Goal: Check status: Check status

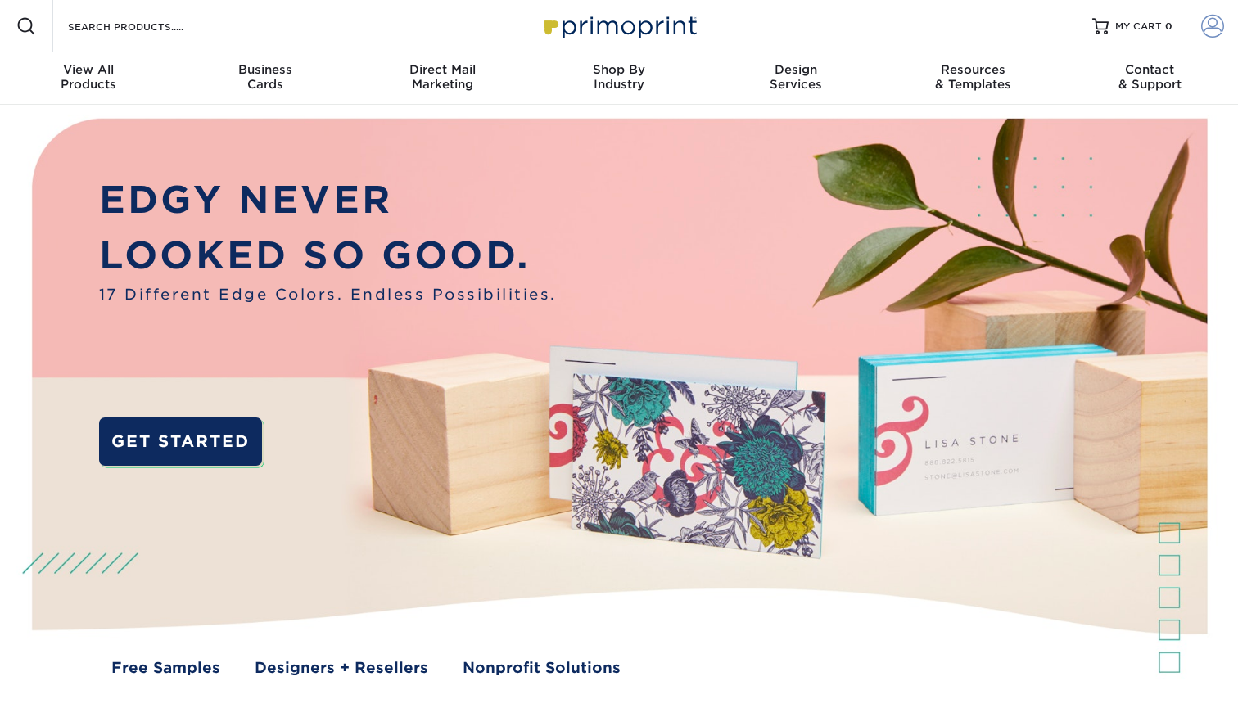
click at [1204, 27] on span at bounding box center [1212, 26] width 23 height 23
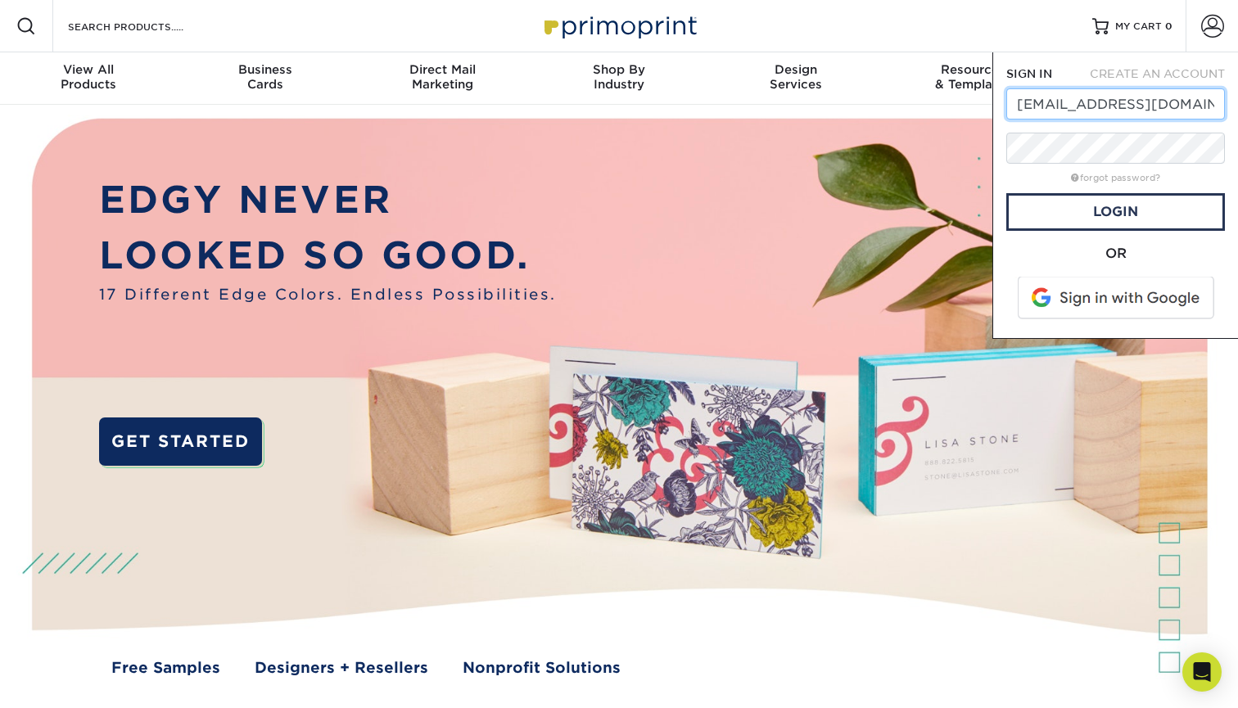
type input "[EMAIL_ADDRESS][DOMAIN_NAME]"
click at [1100, 207] on link "Login" at bounding box center [1115, 212] width 219 height 38
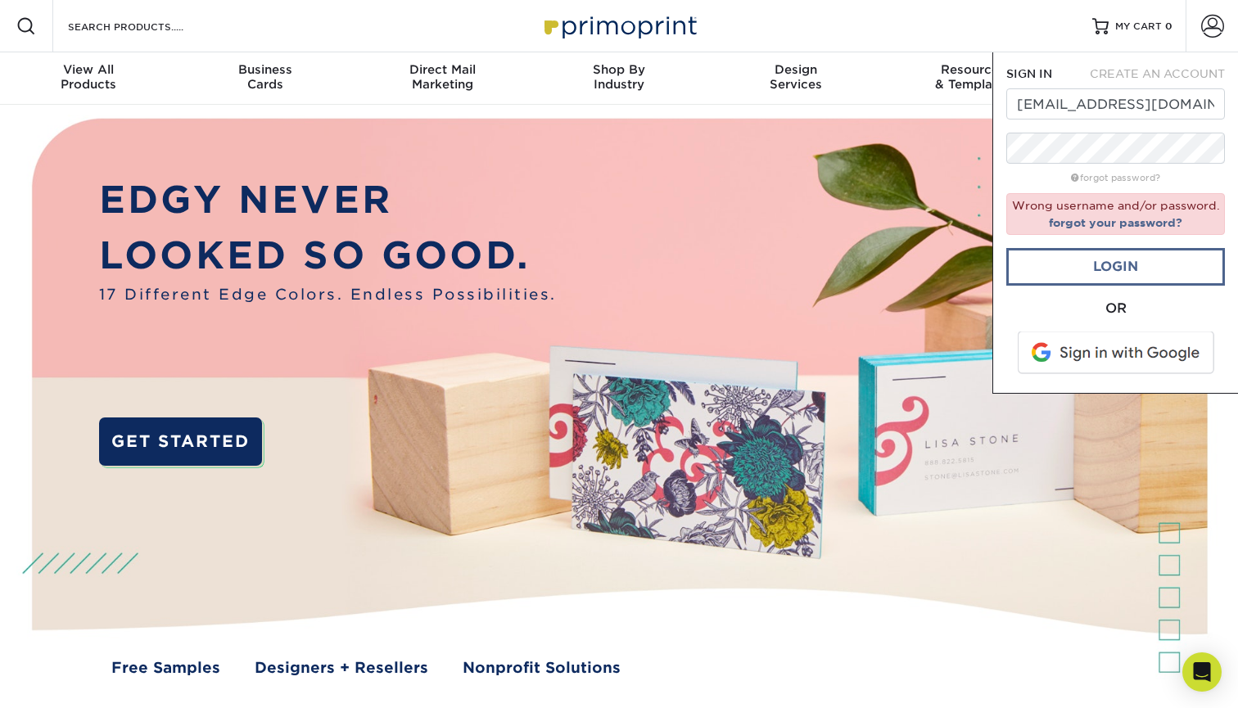
click at [1060, 279] on link "Login" at bounding box center [1115, 267] width 219 height 38
click at [862, 340] on img at bounding box center [620, 411] width 1226 height 612
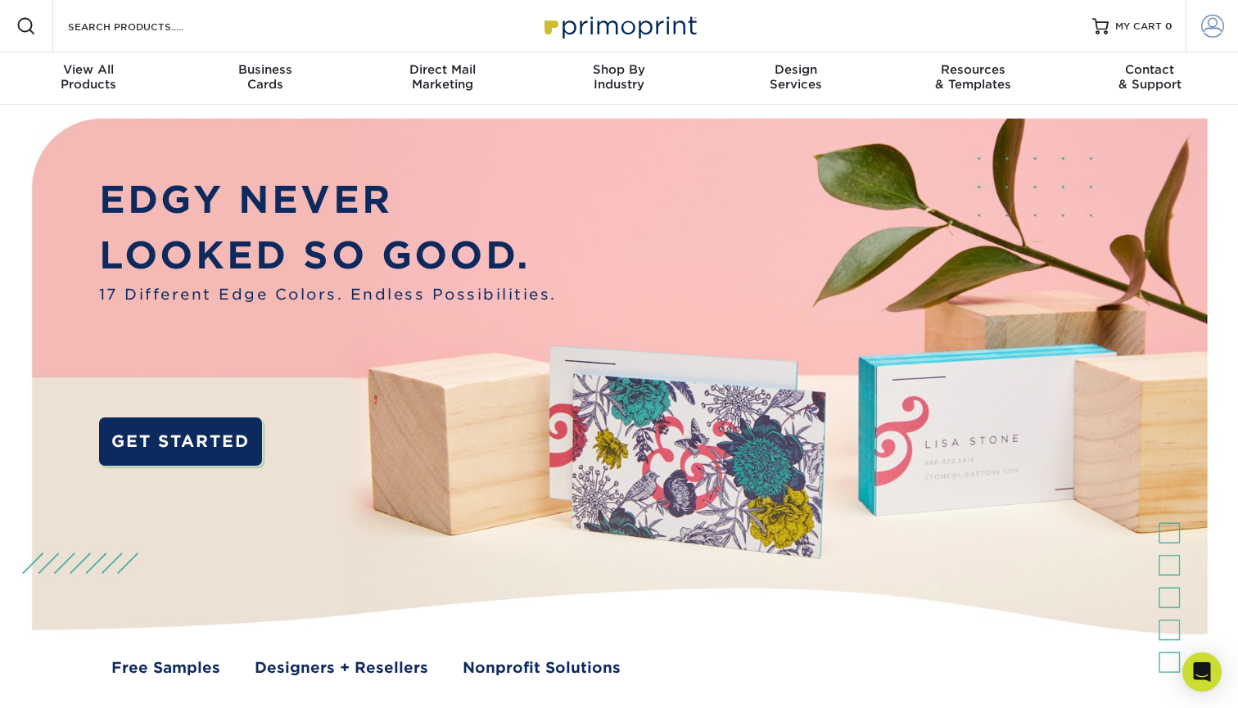
click at [1212, 25] on span at bounding box center [1212, 26] width 23 height 23
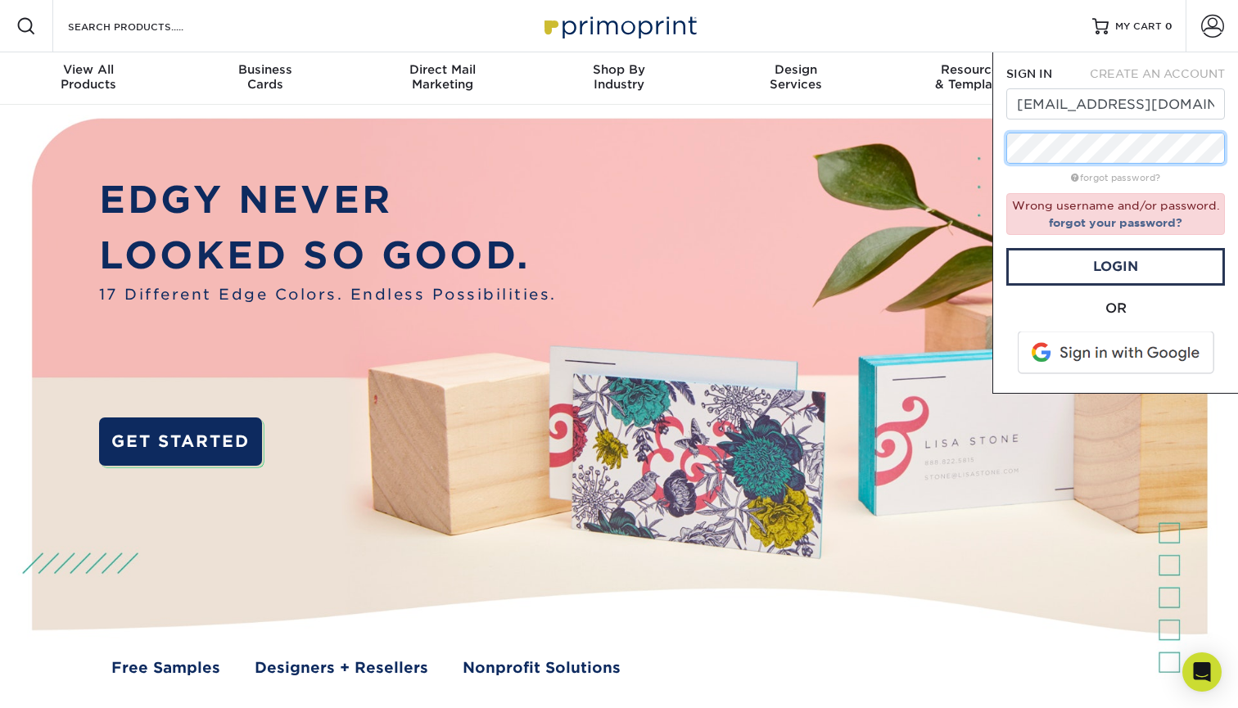
click at [1001, 147] on div "SIGN IN CREATE AN ACCOUNT adesignstore@gmail.com forgot password? Wrong usernam…" at bounding box center [1115, 222] width 246 height 341
click at [1106, 283] on link "Login" at bounding box center [1115, 267] width 219 height 38
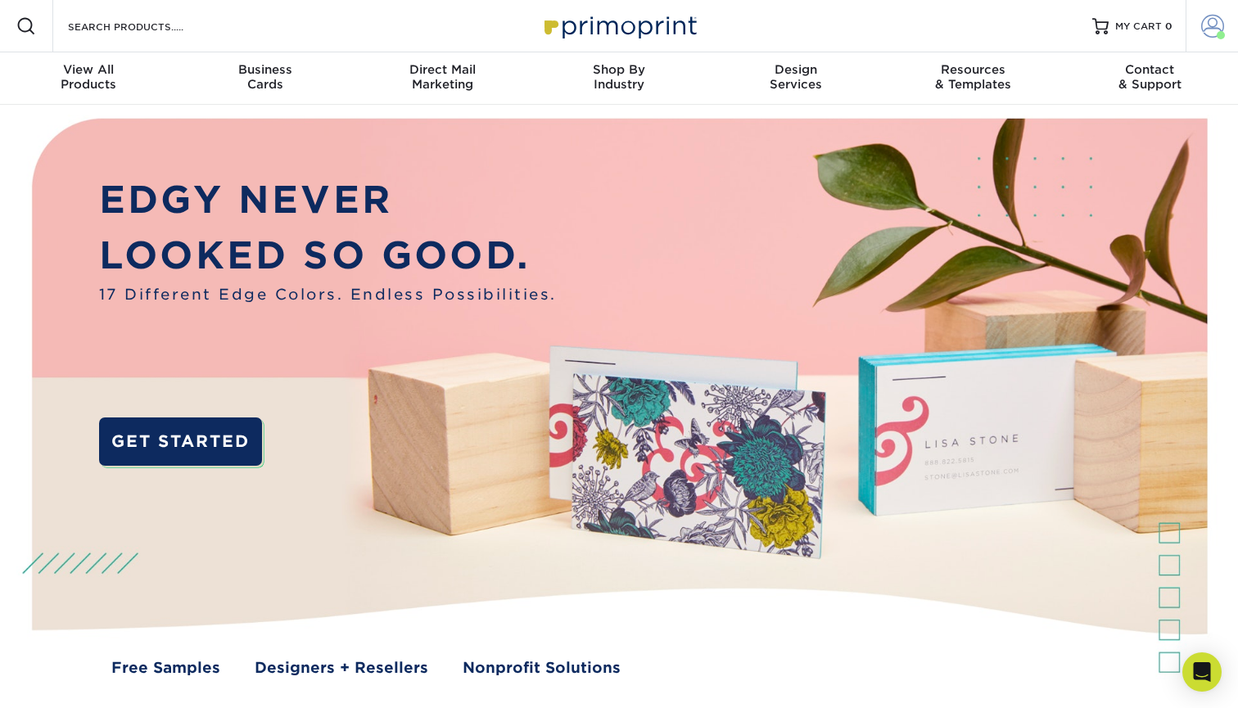
click at [1214, 31] on span at bounding box center [1212, 26] width 23 height 23
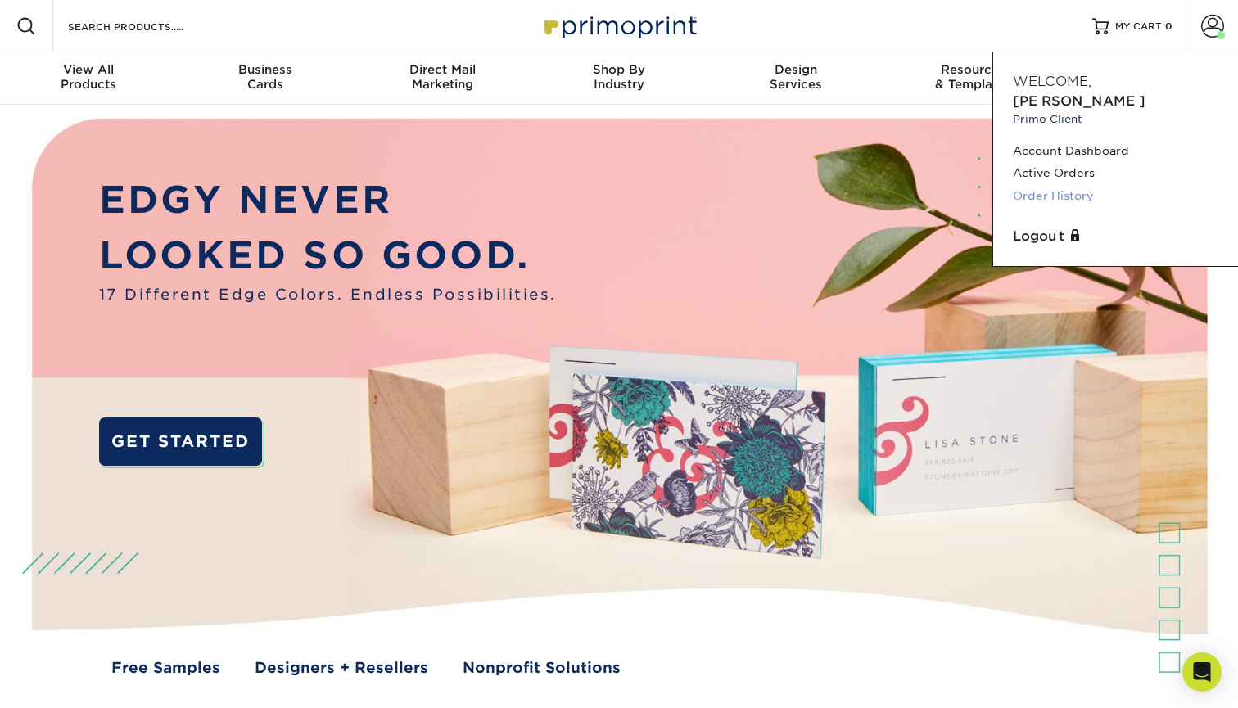
click at [1069, 185] on link "Order History" at bounding box center [1116, 196] width 206 height 22
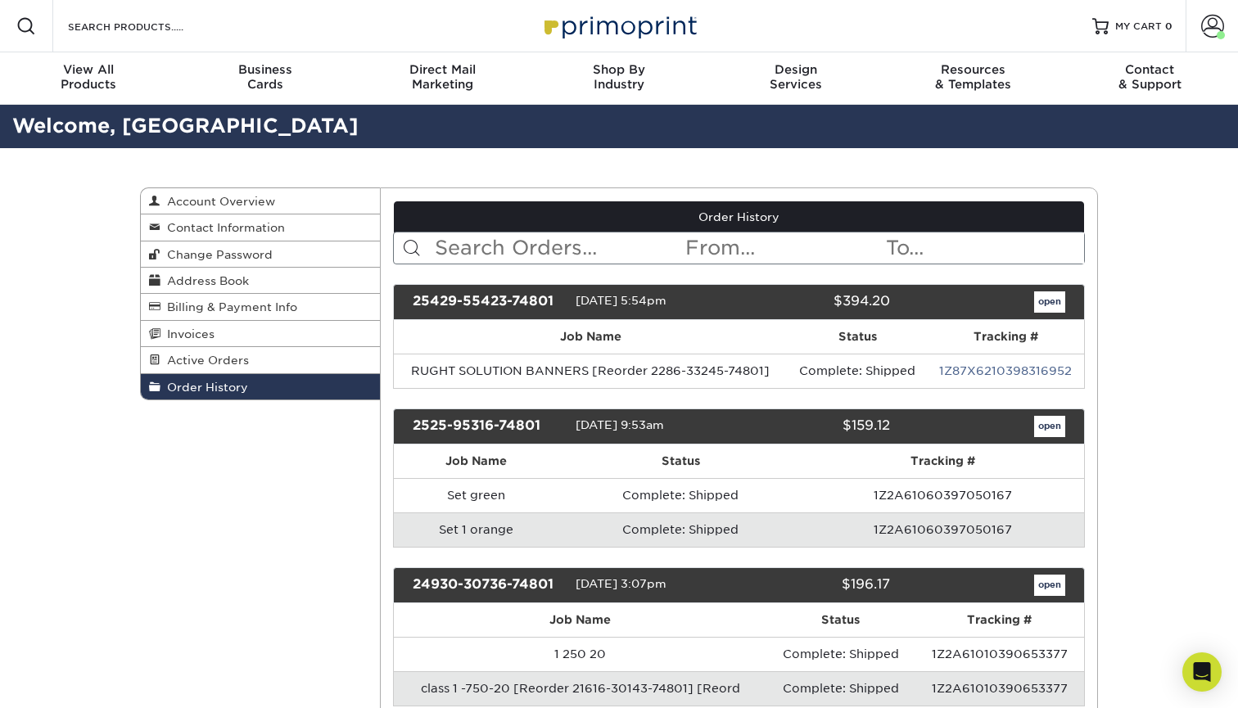
click at [454, 251] on input "text" at bounding box center [558, 248] width 251 height 31
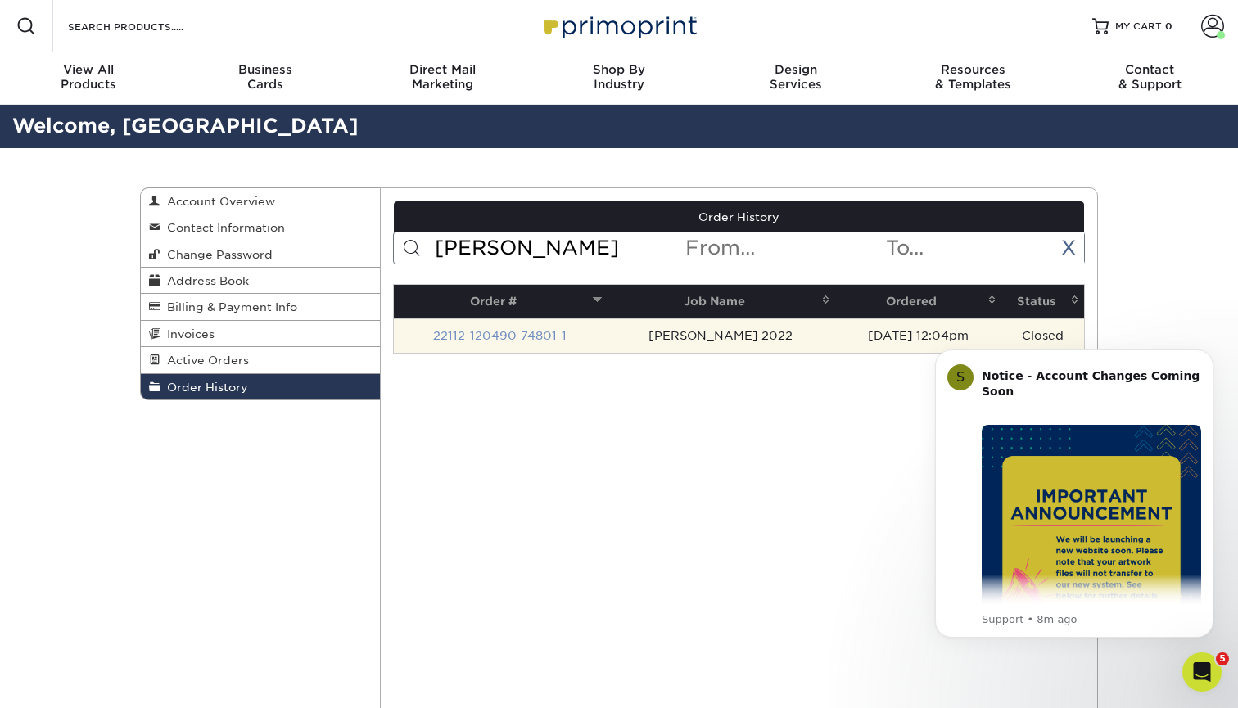
type input "[PERSON_NAME]"
click at [523, 332] on link "22112-120490-74801-1" at bounding box center [499, 335] width 133 height 13
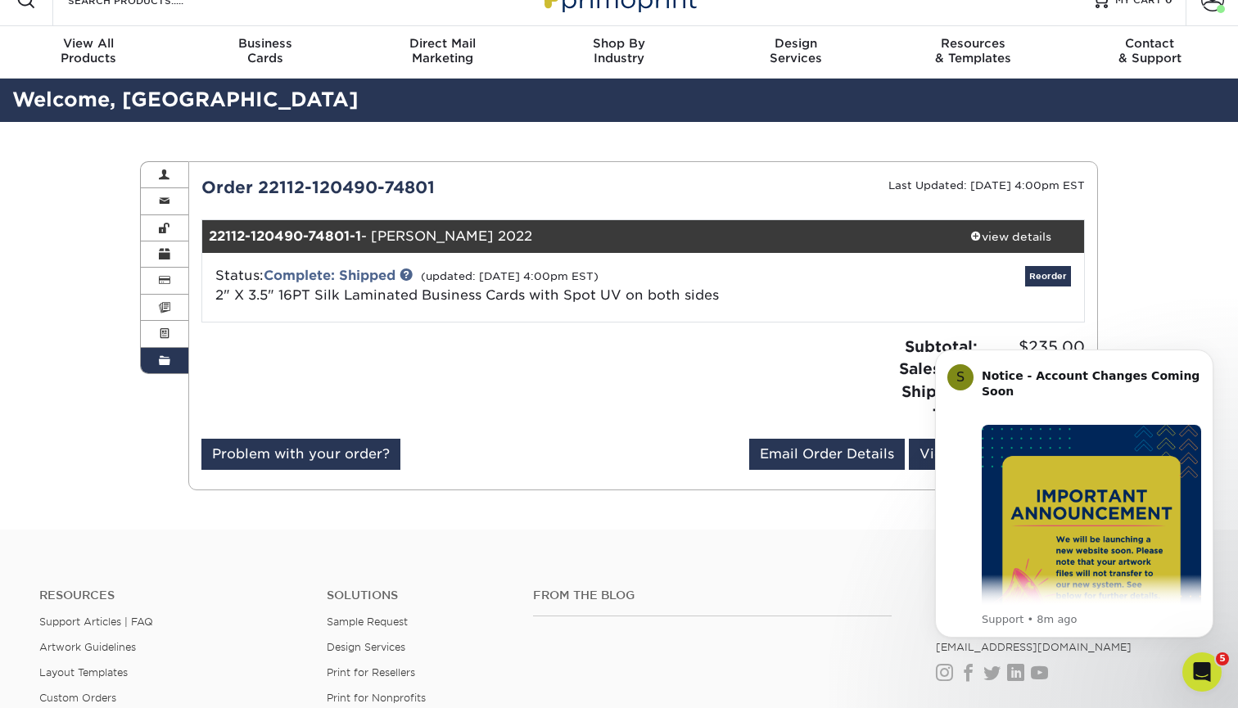
scroll to position [46, 0]
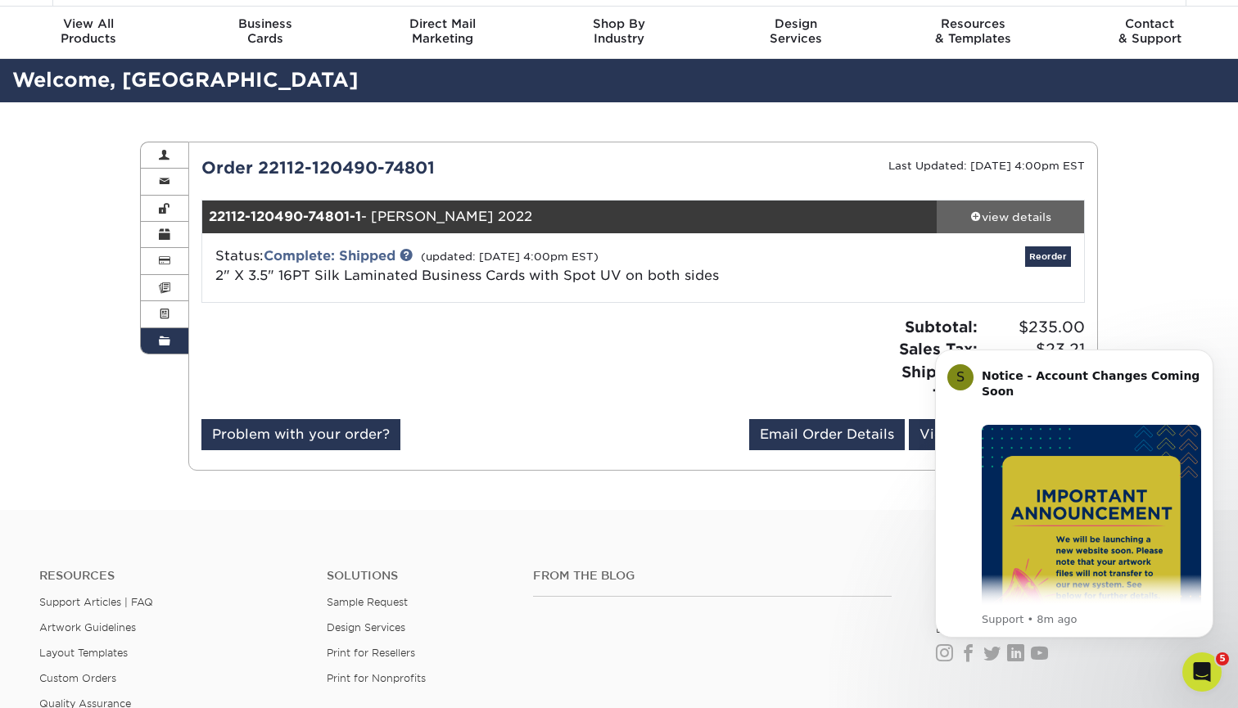
click at [1023, 215] on div "view details" at bounding box center [1010, 217] width 147 height 16
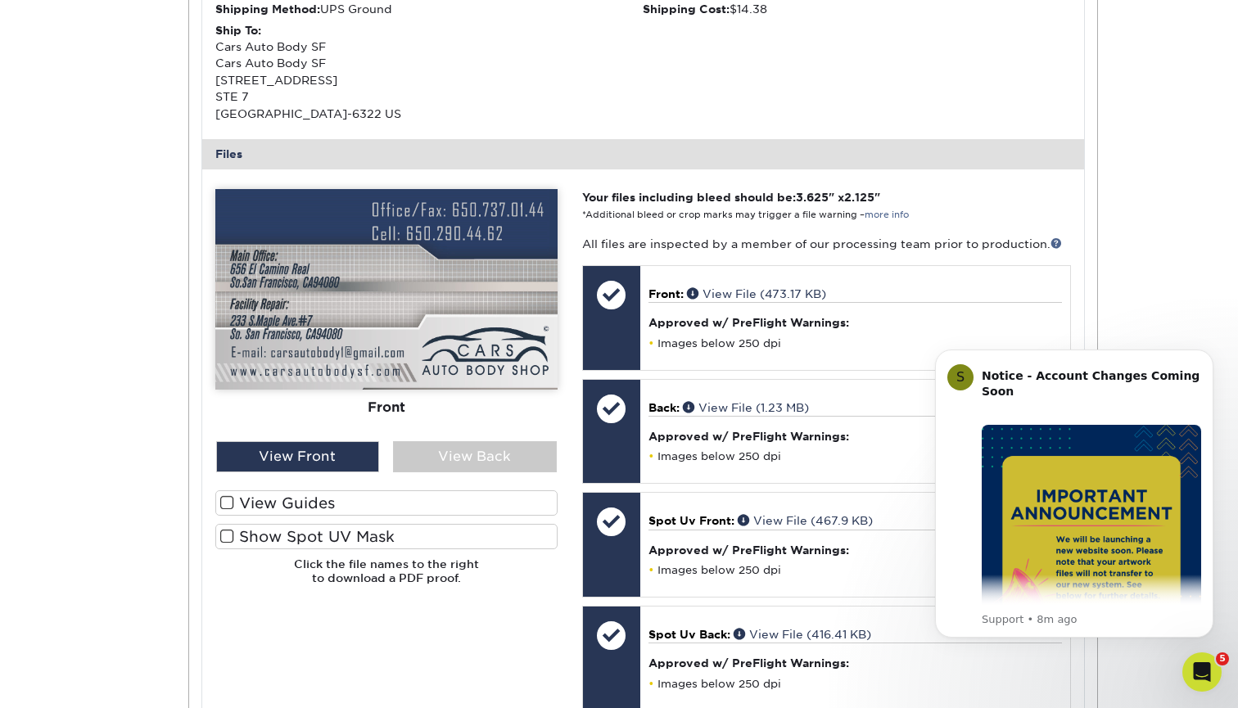
scroll to position [558, 0]
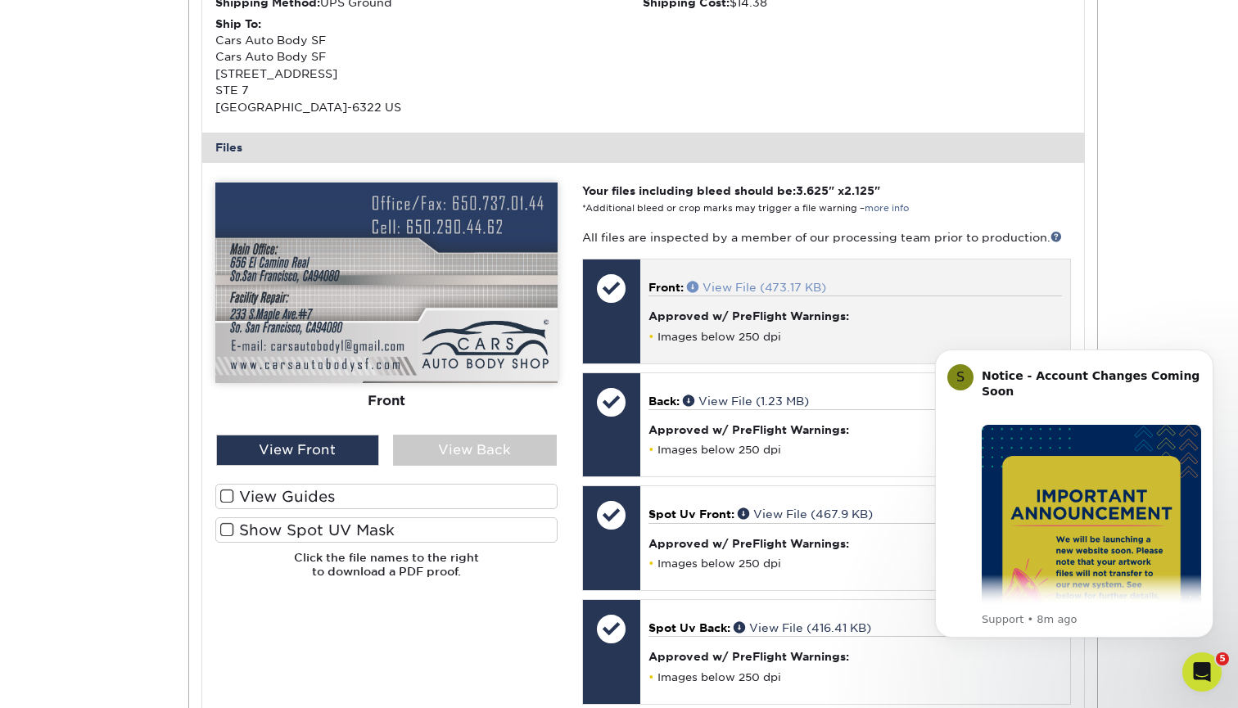
click at [759, 294] on link "View File (473.17 KB)" at bounding box center [756, 287] width 139 height 13
click at [746, 294] on link "View File (473.17 KB)" at bounding box center [756, 287] width 139 height 13
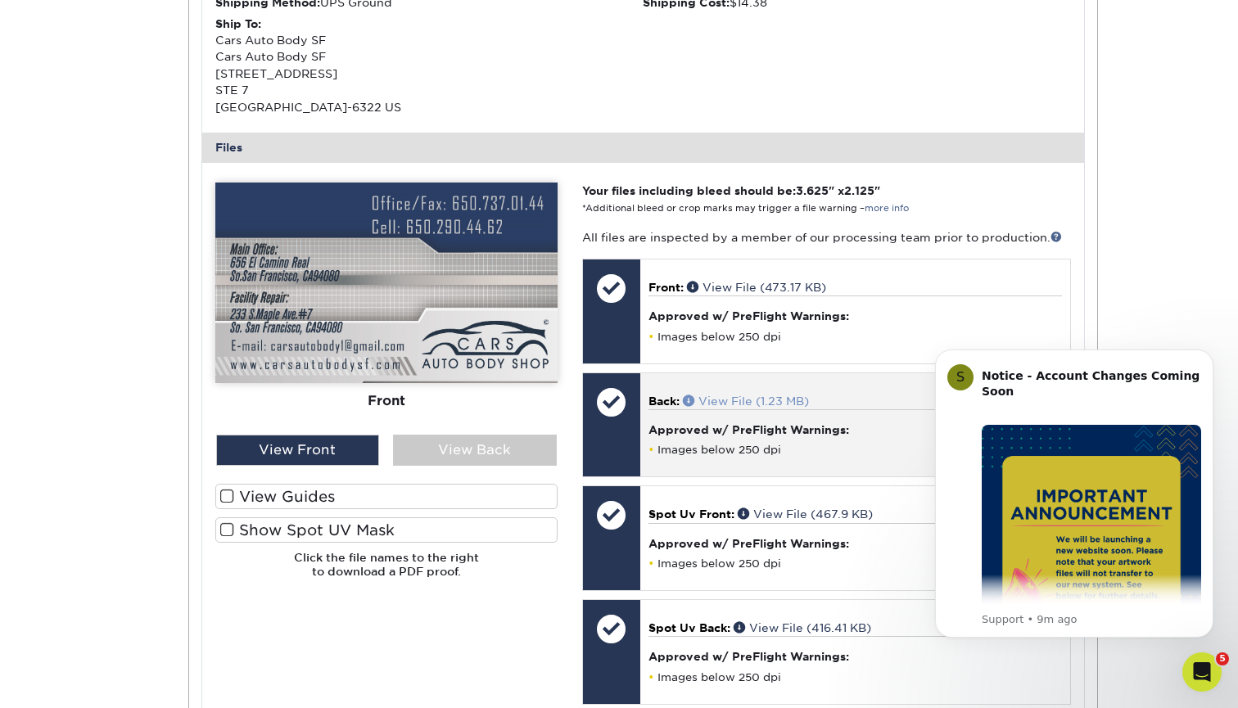
click at [777, 408] on link "View File (1.23 MB)" at bounding box center [746, 401] width 126 height 13
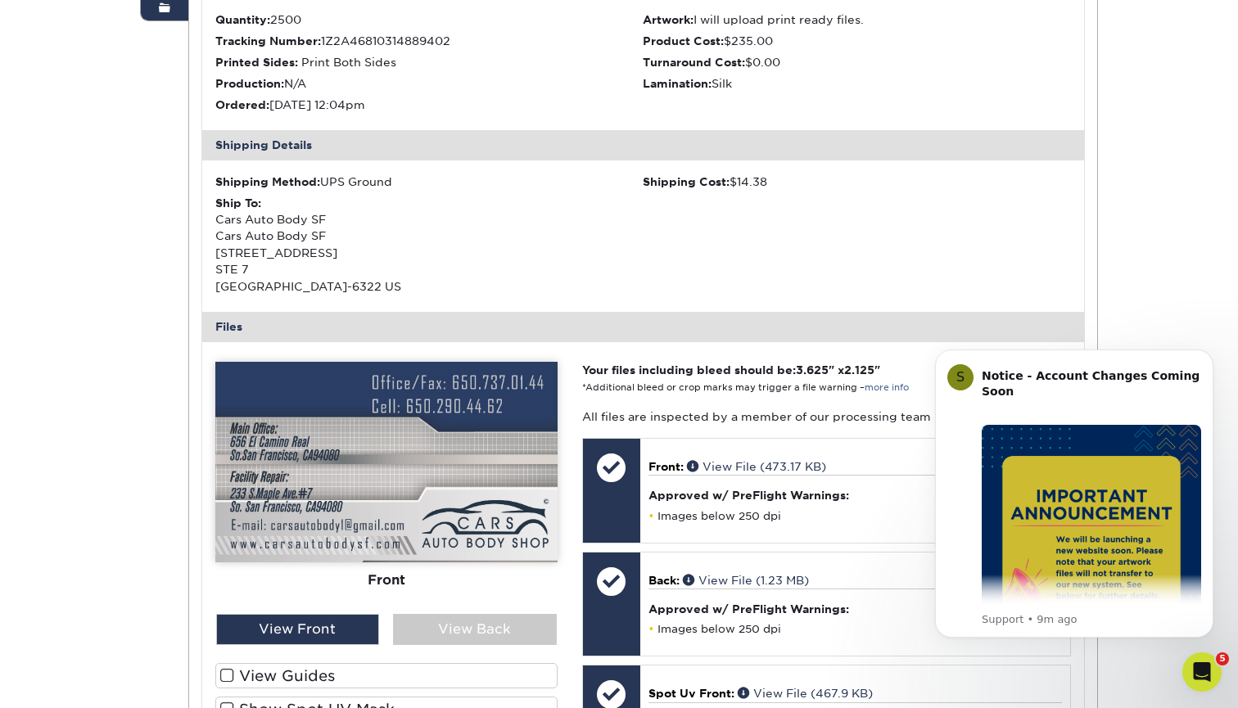
scroll to position [378, 0]
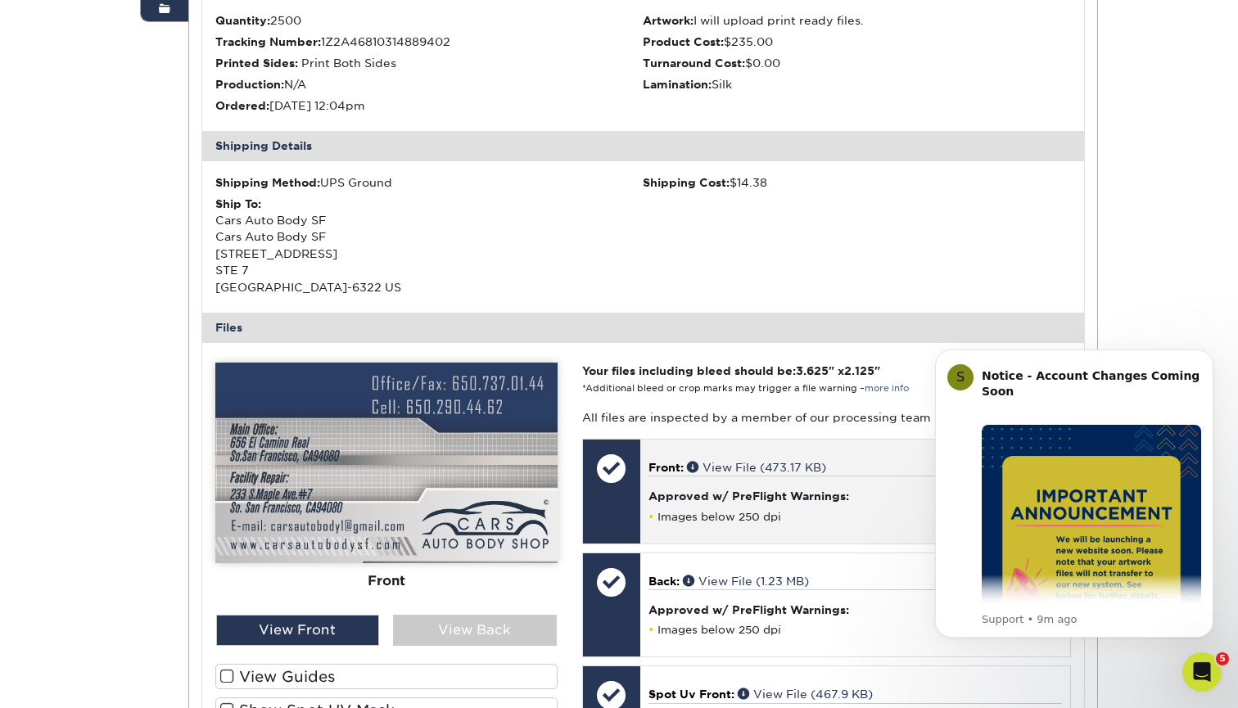
click at [615, 490] on div at bounding box center [611, 468] width 57 height 57
click at [613, 490] on div at bounding box center [611, 468] width 57 height 57
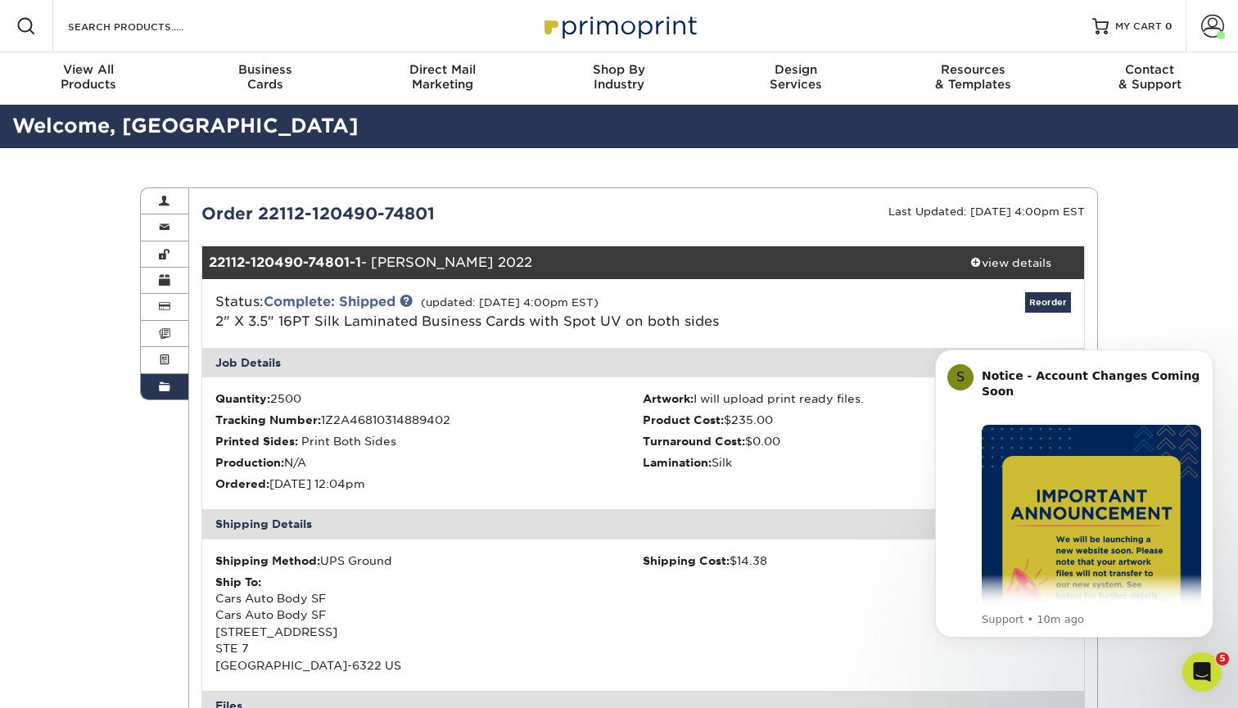
scroll to position [0, 0]
